Goal: Information Seeking & Learning: Learn about a topic

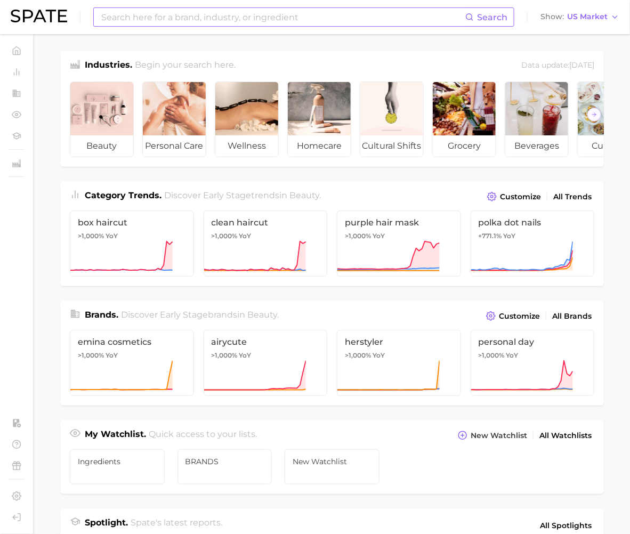
click at [291, 18] on input at bounding box center [282, 17] width 365 height 18
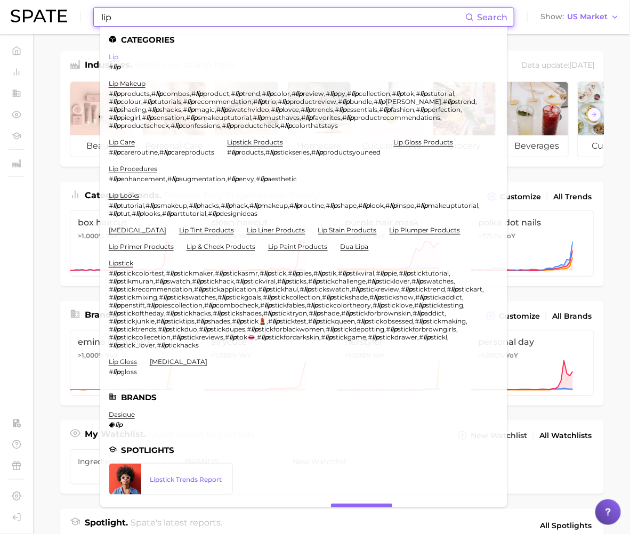
type input "lip"
click at [112, 59] on link "lip" at bounding box center [114, 57] width 10 height 8
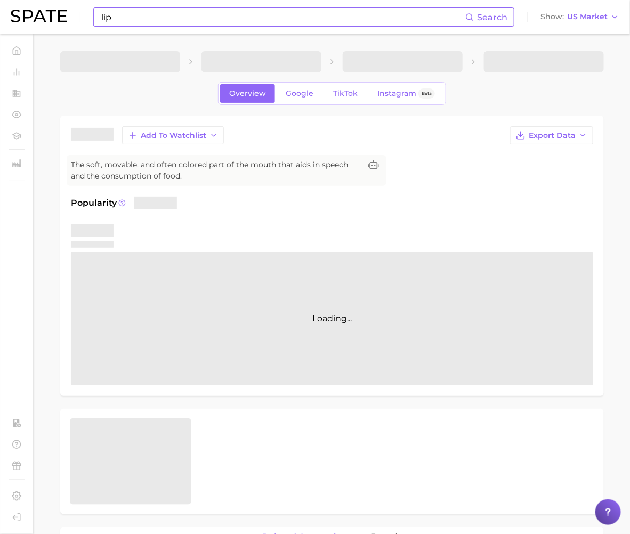
click at [126, 17] on input "lip" at bounding box center [282, 17] width 365 height 18
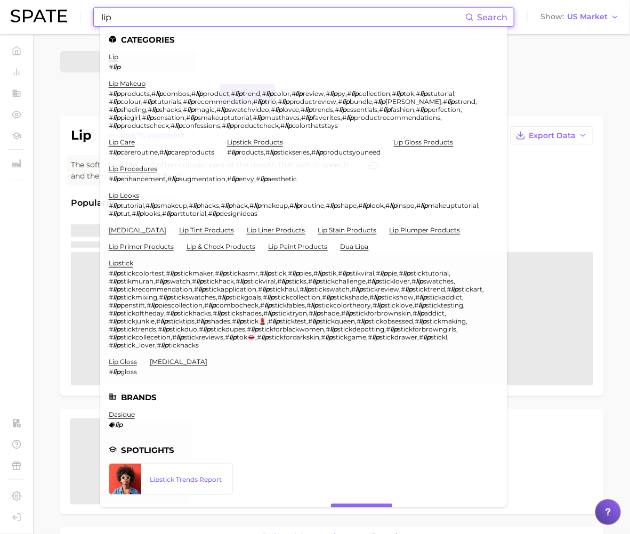
click at [126, 17] on input "lip" at bounding box center [282, 17] width 365 height 18
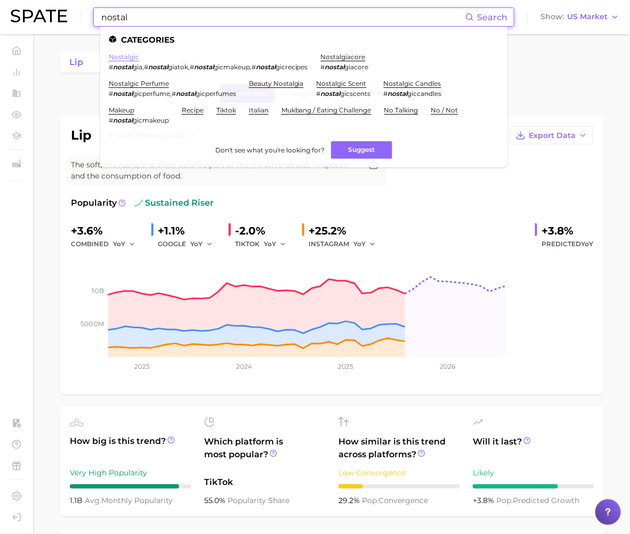
type input "nostal"
click at [127, 59] on link "nostalgic" at bounding box center [124, 57] width 30 height 8
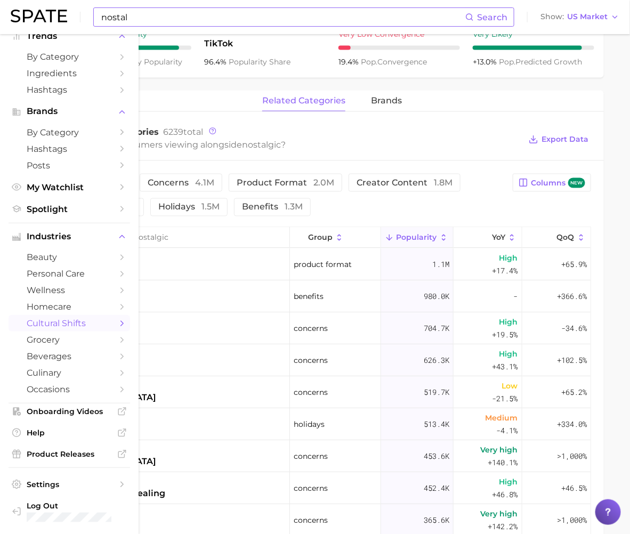
scroll to position [441, 0]
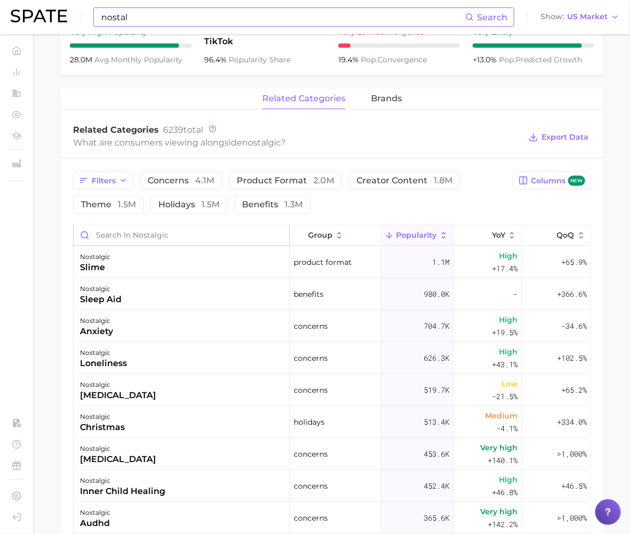
click at [212, 246] on input "Search in nostalgic" at bounding box center [182, 235] width 216 height 20
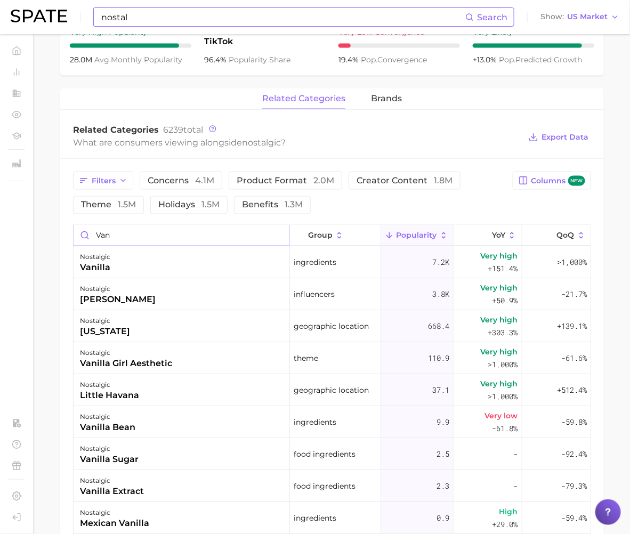
type input "van"
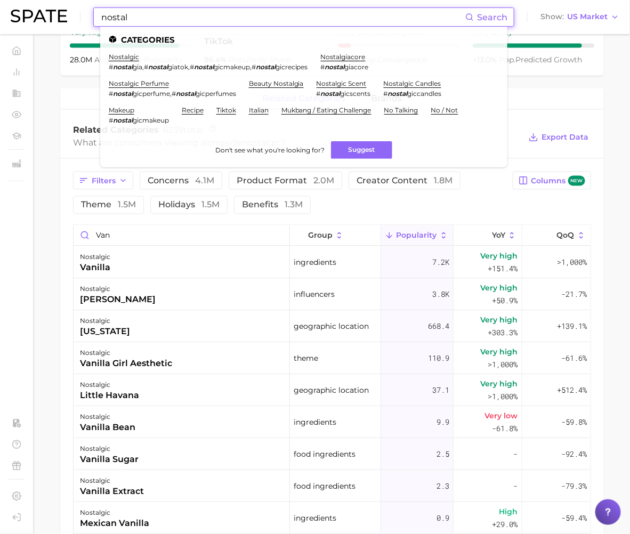
click at [287, 17] on input "nostal" at bounding box center [282, 17] width 365 height 18
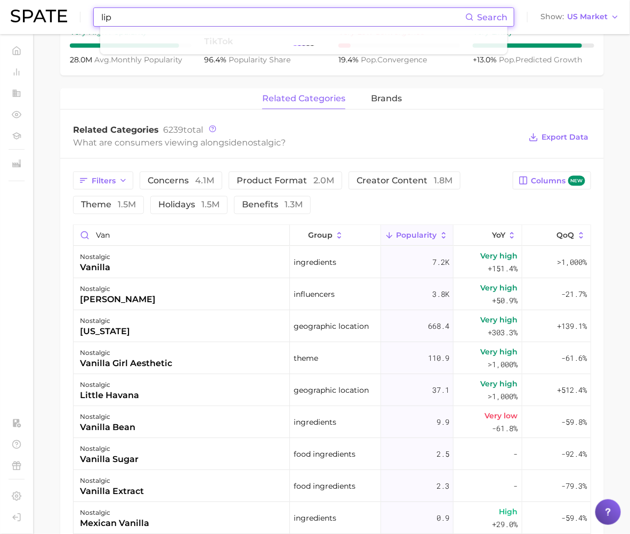
type input "lip"
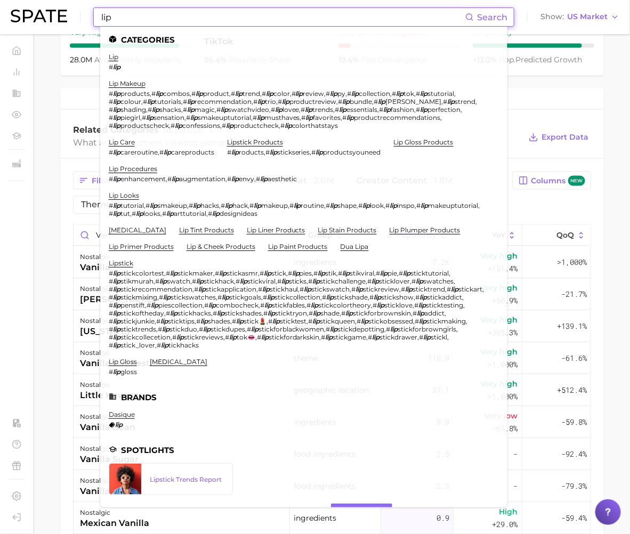
click at [118, 62] on li "lip # lip" at bounding box center [115, 62] width 12 height 18
click at [113, 59] on link "lip" at bounding box center [114, 57] width 10 height 8
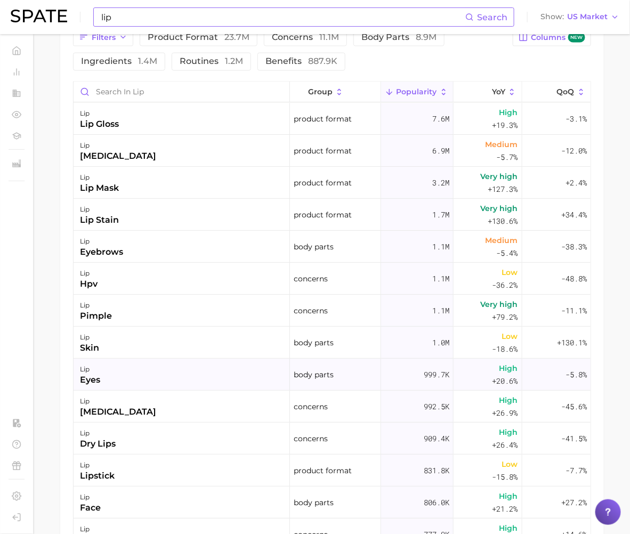
scroll to position [516, 0]
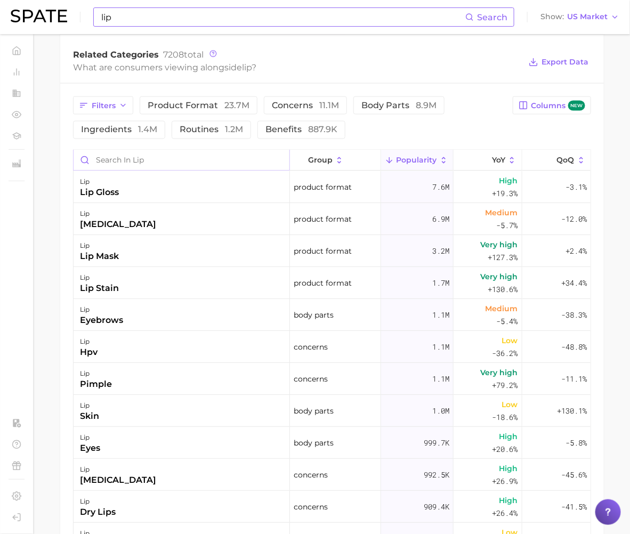
click at [274, 171] on input "Search in lip" at bounding box center [182, 160] width 216 height 20
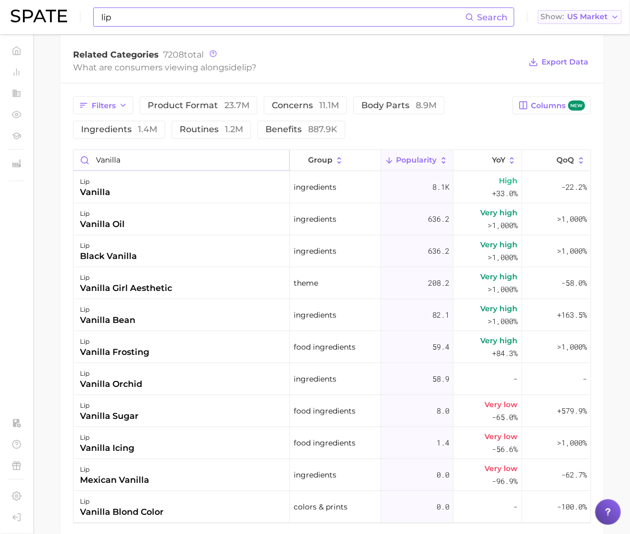
type input "vanilla"
